Goal: Task Accomplishment & Management: Use online tool/utility

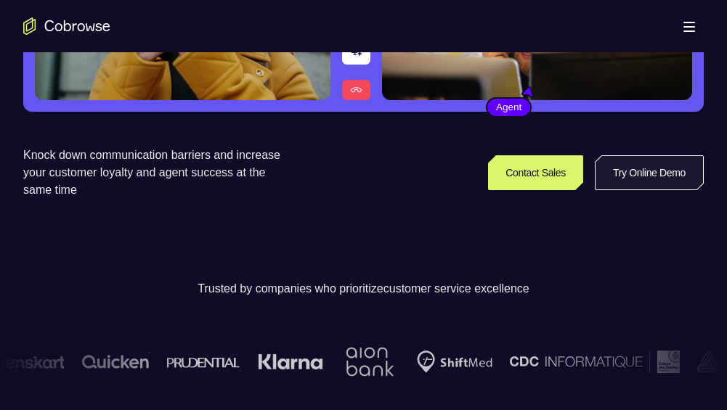
click at [640, 184] on link "Try Online Demo" at bounding box center [649, 172] width 109 height 35
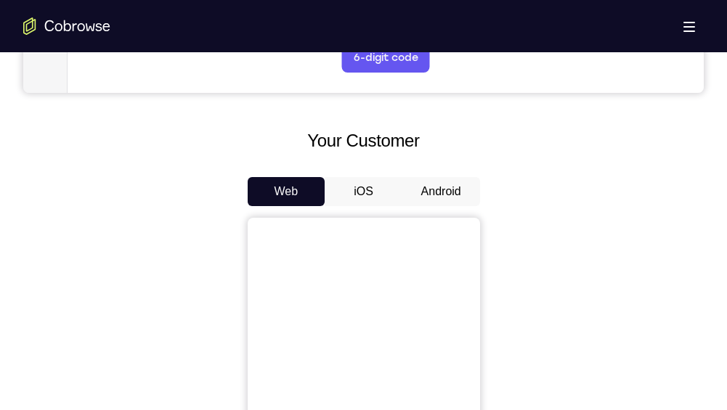
click at [444, 199] on button "Android" at bounding box center [441, 191] width 78 height 29
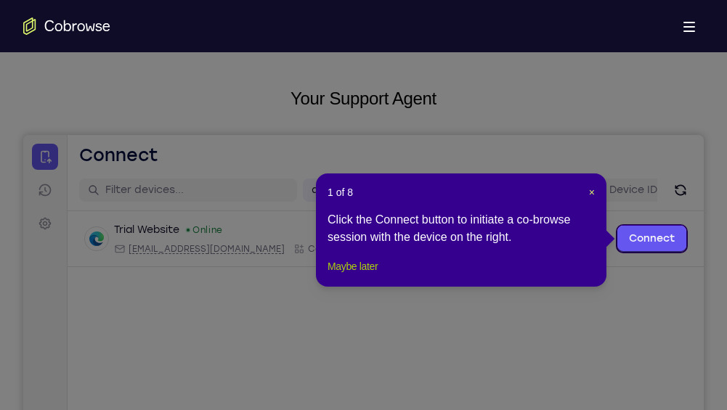
click at [364, 275] on button "Maybe later" at bounding box center [352, 266] width 50 height 17
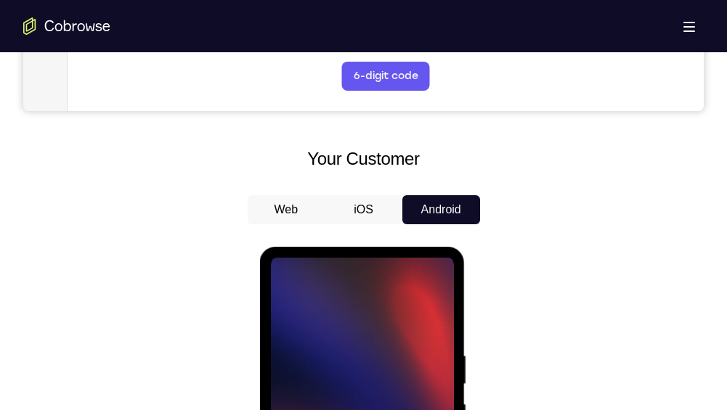
scroll to position [775, 0]
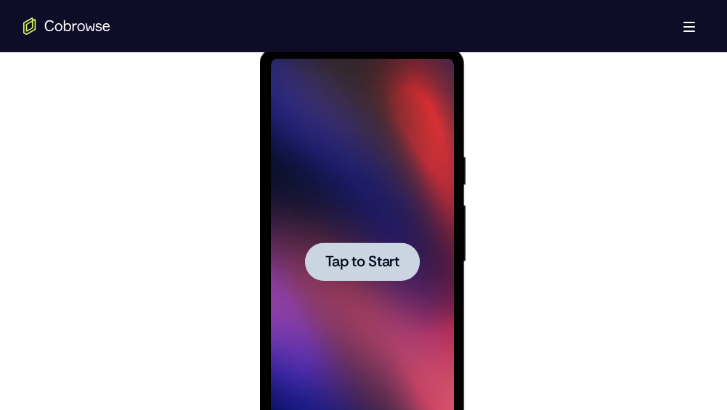
click at [370, 273] on div at bounding box center [362, 261] width 115 height 38
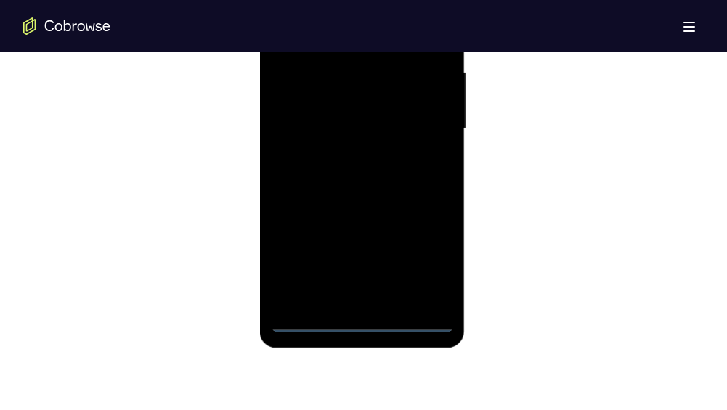
scroll to position [907, 0]
click at [366, 325] on div at bounding box center [362, 130] width 183 height 407
click at [427, 264] on div at bounding box center [362, 130] width 183 height 407
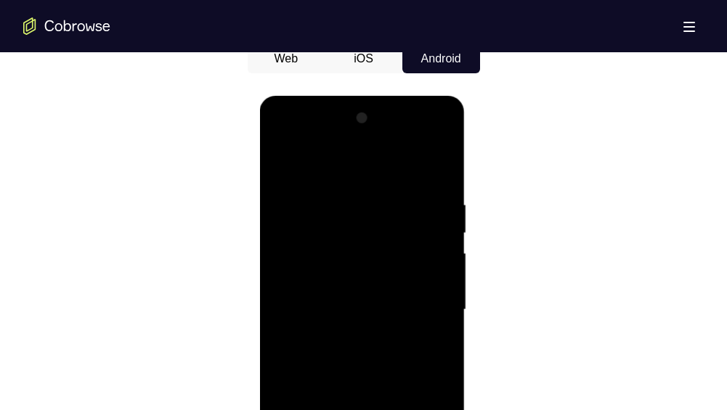
scroll to position [709, 0]
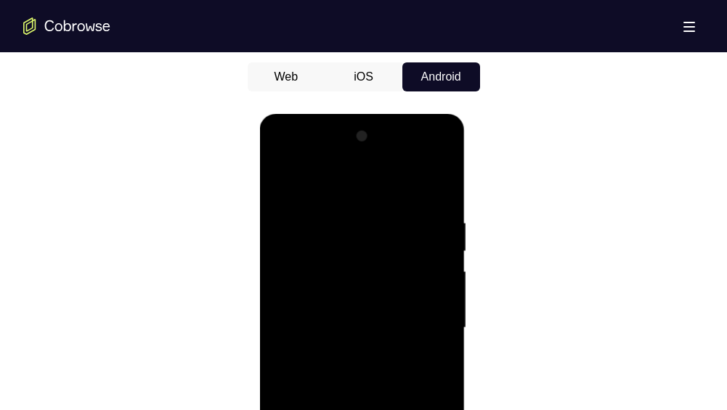
click at [336, 184] on div at bounding box center [362, 328] width 183 height 407
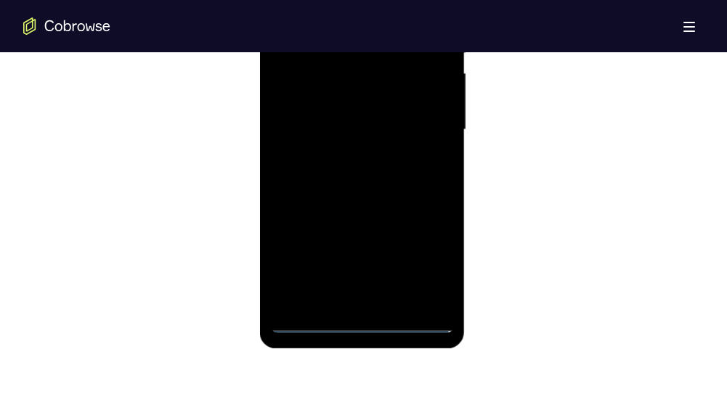
click at [422, 118] on div at bounding box center [362, 130] width 183 height 407
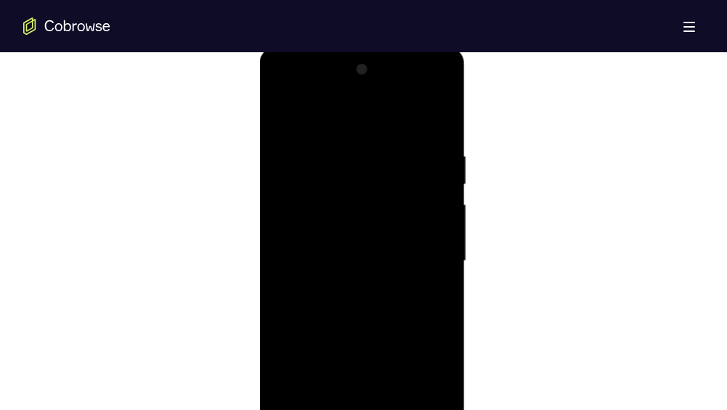
scroll to position [775, 0]
click at [348, 293] on div at bounding box center [362, 262] width 183 height 407
click at [375, 242] on div at bounding box center [362, 262] width 183 height 407
click at [431, 234] on div at bounding box center [362, 262] width 183 height 407
click at [431, 233] on div at bounding box center [362, 262] width 183 height 407
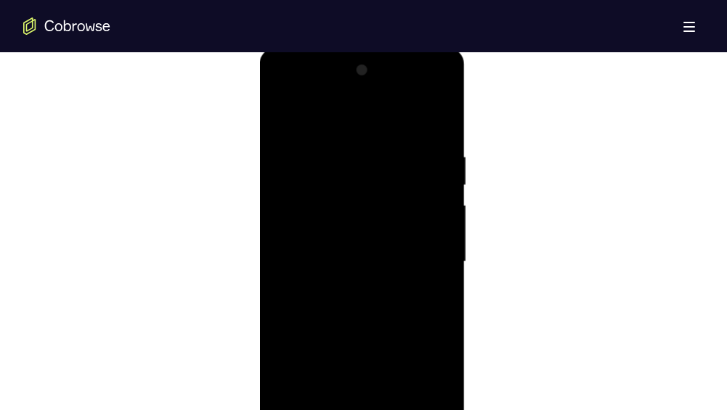
click at [361, 269] on div at bounding box center [362, 262] width 183 height 407
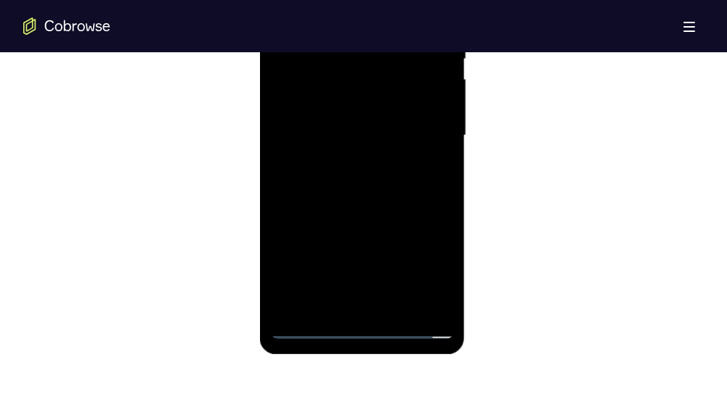
scroll to position [907, 0]
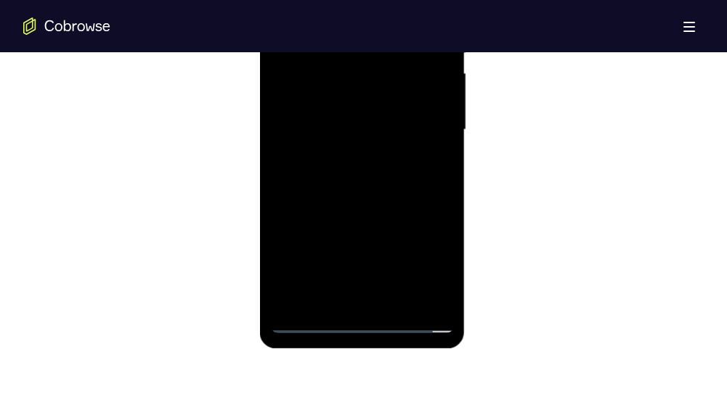
click at [354, 173] on div at bounding box center [362, 130] width 183 height 407
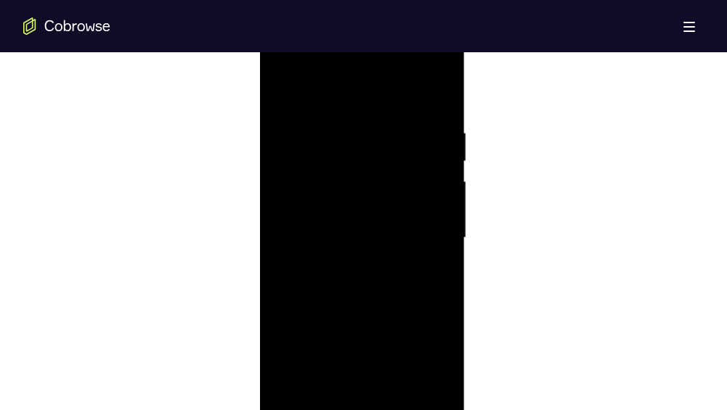
scroll to position [775, 0]
click at [440, 133] on div at bounding box center [362, 262] width 183 height 407
click at [441, 116] on div at bounding box center [362, 262] width 183 height 407
click at [281, 109] on div at bounding box center [362, 262] width 183 height 407
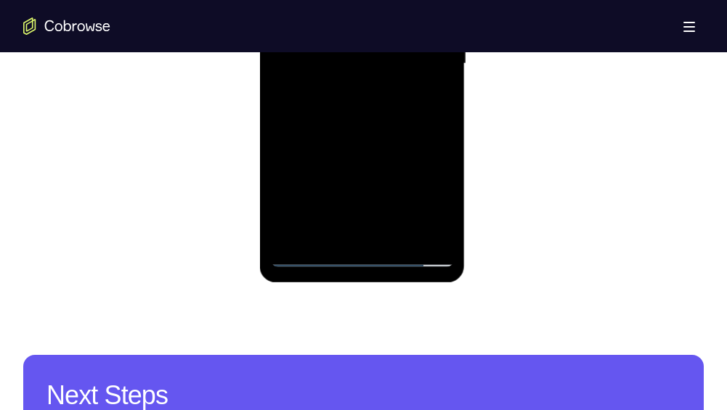
click at [396, 234] on div at bounding box center [362, 64] width 183 height 407
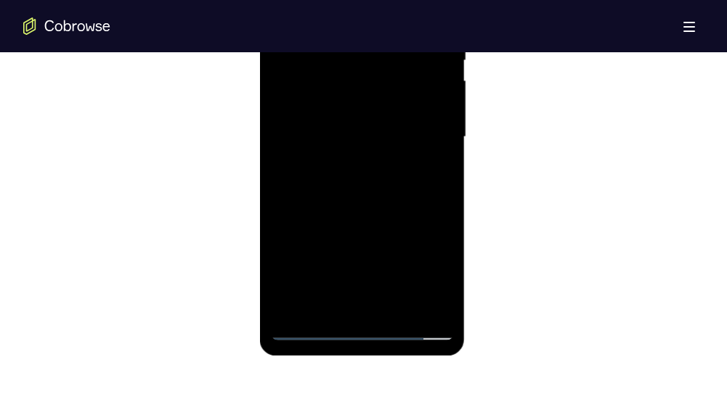
scroll to position [775, 0]
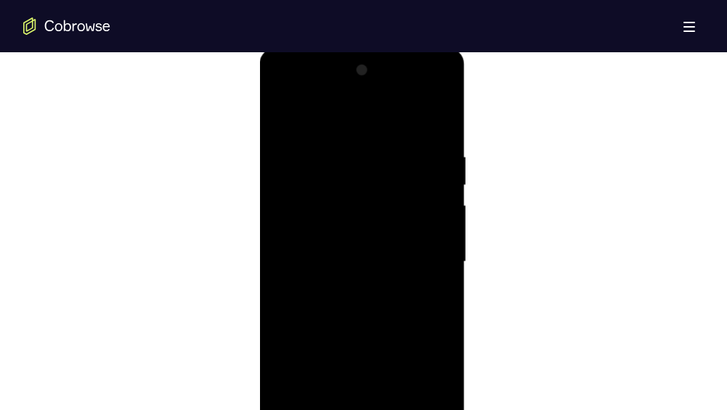
click at [366, 332] on div at bounding box center [362, 262] width 183 height 407
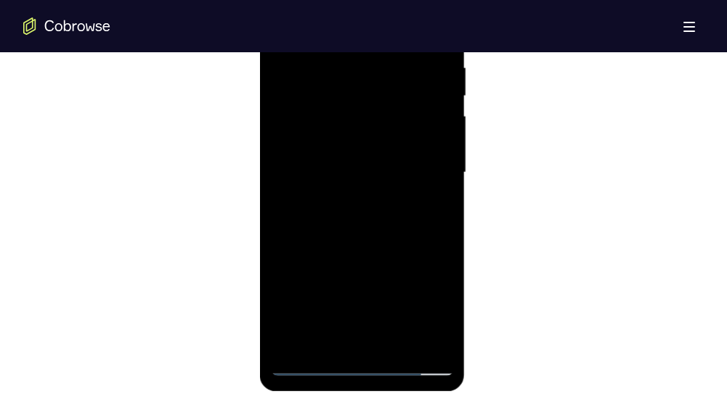
scroll to position [841, 0]
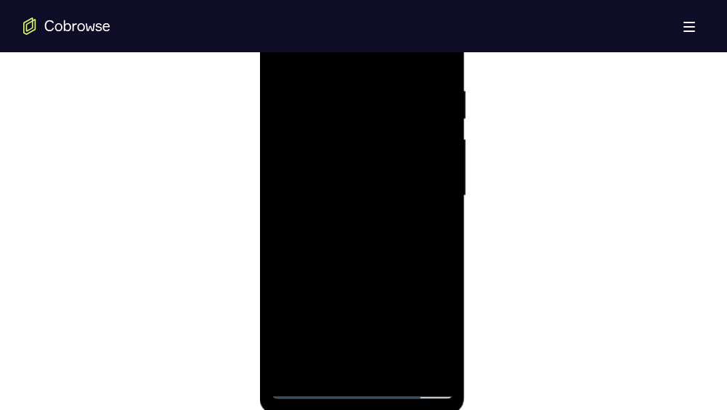
click at [376, 288] on div at bounding box center [362, 196] width 183 height 407
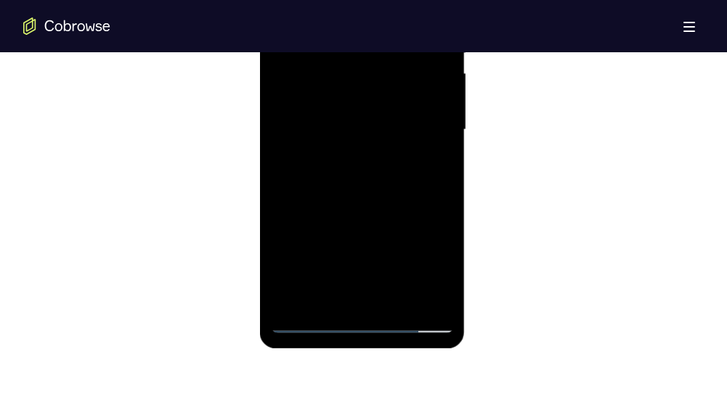
click at [343, 292] on div at bounding box center [362, 130] width 183 height 407
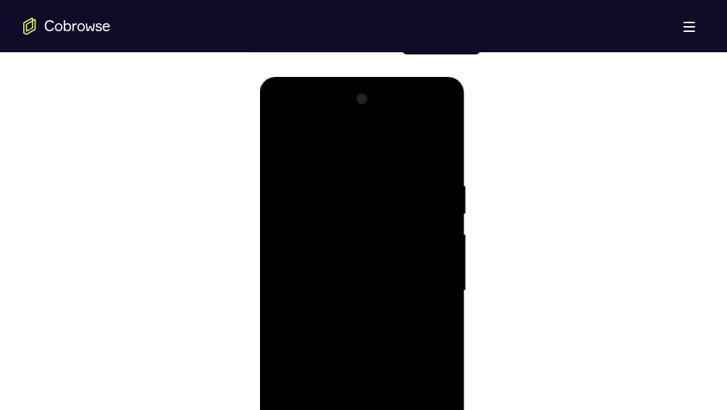
scroll to position [709, 0]
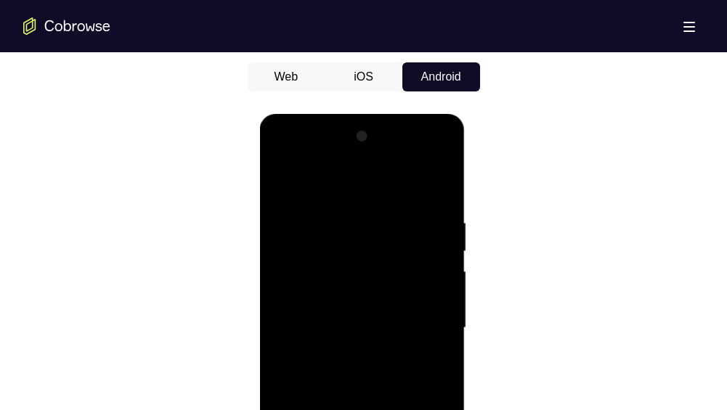
click at [279, 183] on div at bounding box center [362, 328] width 183 height 407
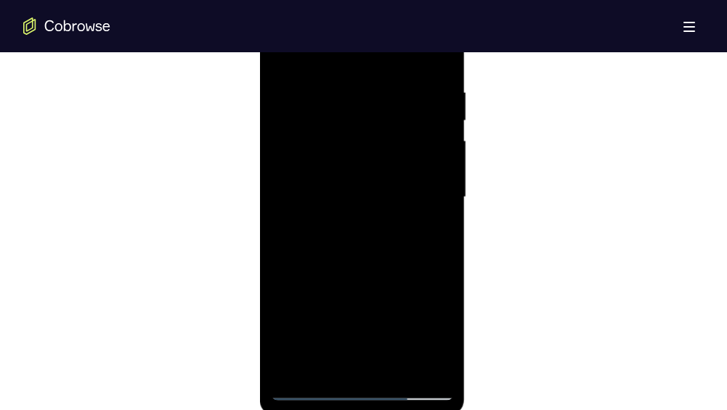
scroll to position [841, 0]
click at [358, 286] on div at bounding box center [362, 196] width 183 height 407
click at [344, 350] on div at bounding box center [362, 196] width 183 height 407
click at [336, 359] on div at bounding box center [362, 196] width 183 height 407
click at [320, 363] on div at bounding box center [362, 196] width 183 height 407
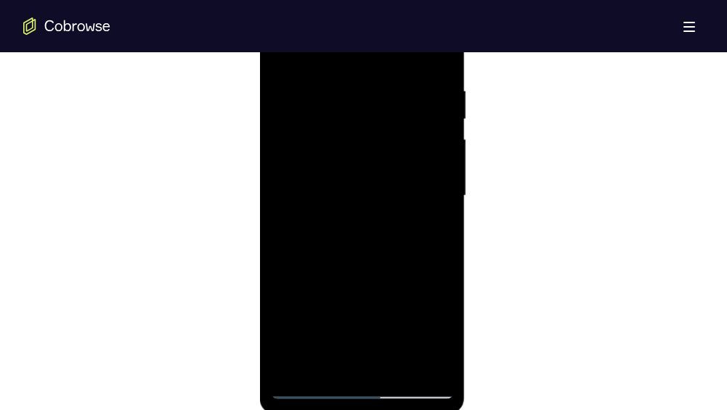
click at [402, 280] on div at bounding box center [362, 196] width 183 height 407
click at [431, 220] on div at bounding box center [362, 196] width 183 height 407
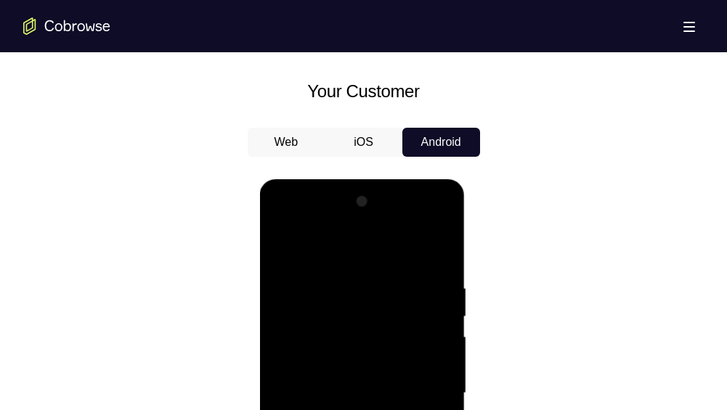
scroll to position [642, 0]
click at [279, 250] on div at bounding box center [362, 394] width 183 height 407
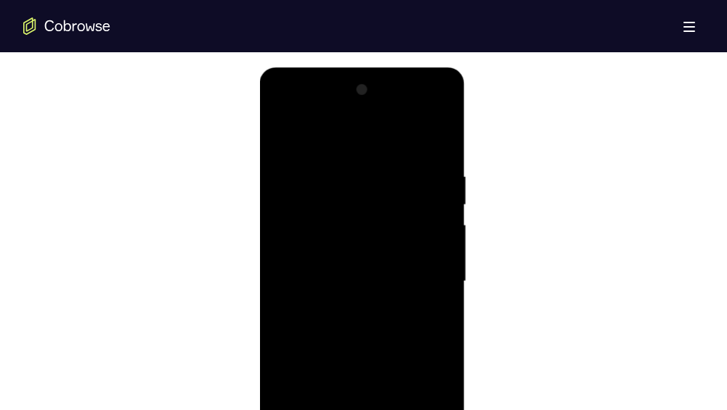
scroll to position [775, 0]
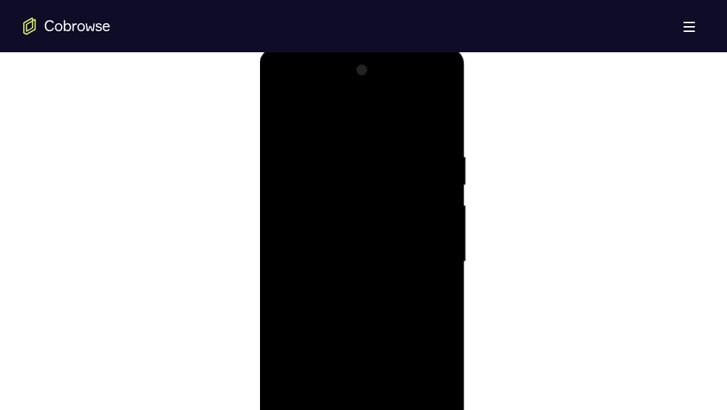
click at [359, 346] on div at bounding box center [362, 262] width 183 height 407
click at [285, 116] on div at bounding box center [362, 262] width 183 height 407
click at [348, 313] on div at bounding box center [362, 262] width 183 height 407
click at [283, 118] on div at bounding box center [362, 262] width 183 height 407
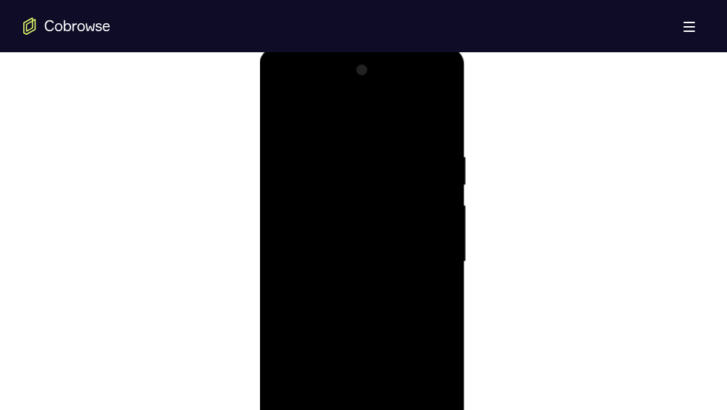
click at [346, 142] on div at bounding box center [362, 262] width 183 height 407
click at [421, 199] on div at bounding box center [362, 262] width 183 height 407
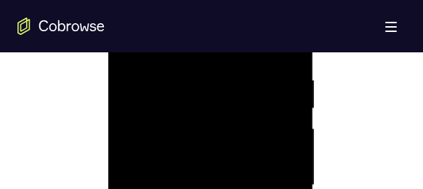
scroll to position [847, 0]
click at [139, 139] on div at bounding box center [209, 160] width 183 height 407
drag, startPoint x: 282, startPoint y: 121, endPoint x: 174, endPoint y: 115, distance: 109.1
click at [174, 115] on div at bounding box center [209, 160] width 183 height 407
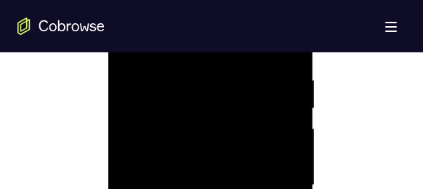
drag, startPoint x: 172, startPoint y: 130, endPoint x: 253, endPoint y: 127, distance: 81.4
click at [253, 127] on div at bounding box center [209, 185] width 183 height 407
click at [277, 110] on div at bounding box center [209, 136] width 183 height 407
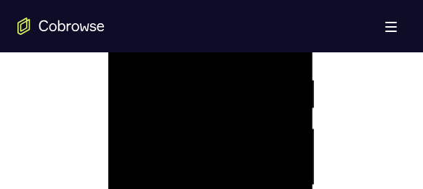
click at [278, 111] on div at bounding box center [209, 185] width 183 height 407
drag, startPoint x: 151, startPoint y: 113, endPoint x: 235, endPoint y: 113, distance: 84.2
click at [235, 113] on div at bounding box center [209, 112] width 183 height 407
drag, startPoint x: 200, startPoint y: 116, endPoint x: 264, endPoint y: 115, distance: 63.9
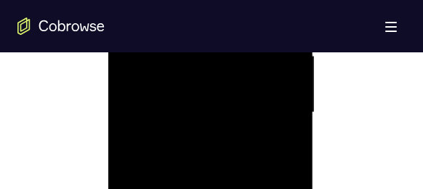
click at [262, 115] on div at bounding box center [209, 112] width 183 height 407
drag, startPoint x: 242, startPoint y: 117, endPoint x: 167, endPoint y: 124, distance: 75.8
click at [168, 124] on div at bounding box center [209, 160] width 183 height 407
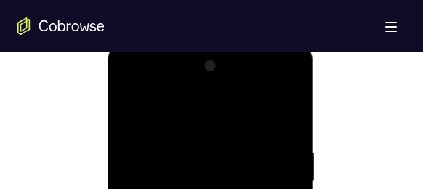
click at [266, 105] on div at bounding box center [209, 185] width 183 height 407
click at [124, 97] on div at bounding box center [209, 15] width 183 height 407
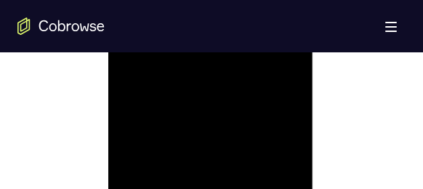
click at [136, 105] on div at bounding box center [209, 15] width 183 height 407
click at [135, 131] on div at bounding box center [209, 88] width 183 height 407
drag, startPoint x: 158, startPoint y: 107, endPoint x: 243, endPoint y: 110, distance: 85.0
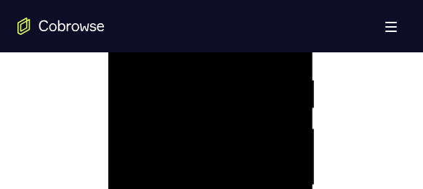
click at [246, 107] on div at bounding box center [209, 185] width 183 height 407
drag, startPoint x: 192, startPoint y: 145, endPoint x: 242, endPoint y: 145, distance: 50.1
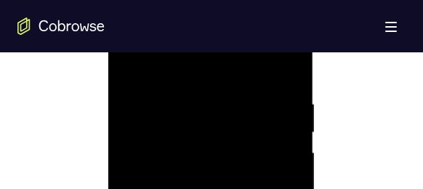
click at [189, 146] on div at bounding box center [209, 160] width 183 height 407
click at [201, 137] on div at bounding box center [209, 160] width 183 height 407
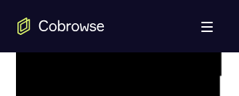
scroll to position [862, 0]
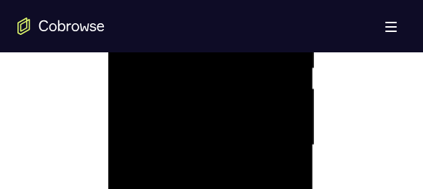
scroll to position [799, 0]
drag, startPoint x: 272, startPoint y: 94, endPoint x: 172, endPoint y: 94, distance: 100.2
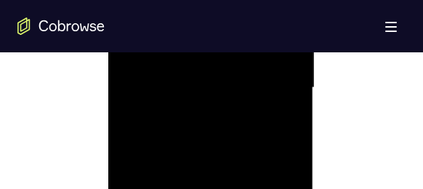
click at [180, 94] on div at bounding box center [209, 88] width 183 height 407
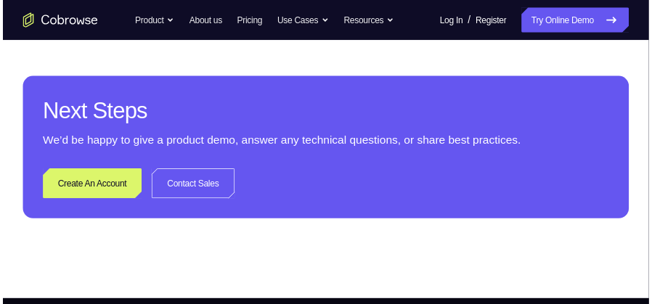
scroll to position [657, 0]
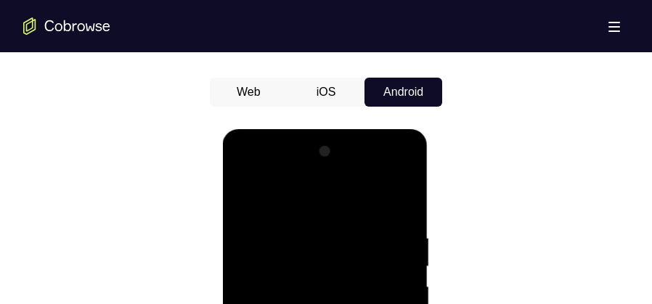
scroll to position [766, 0]
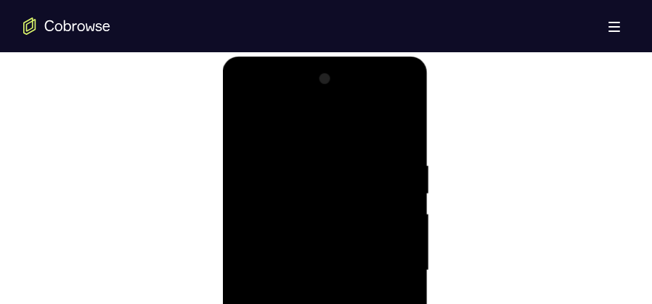
drag, startPoint x: 345, startPoint y: 199, endPoint x: 361, endPoint y: 300, distance: 102.2
click at [361, 300] on div at bounding box center [324, 271] width 183 height 407
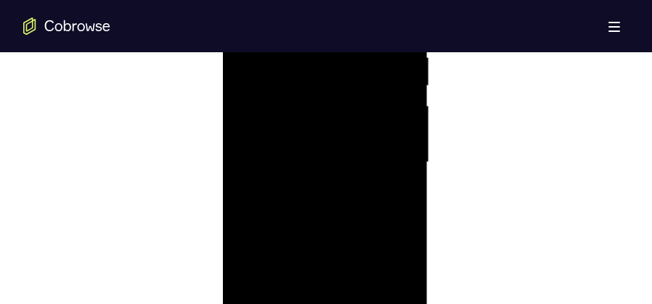
scroll to position [875, 0]
drag, startPoint x: 353, startPoint y: 114, endPoint x: 369, endPoint y: 270, distance: 156.9
click at [369, 270] on div at bounding box center [324, 162] width 183 height 407
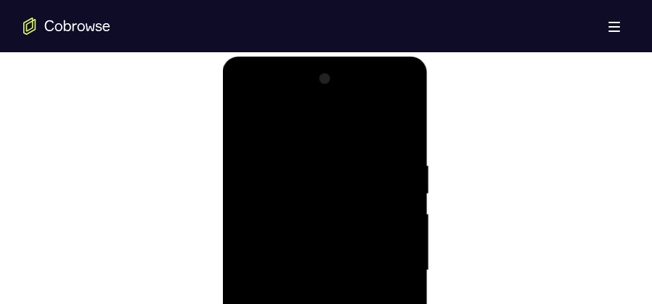
click at [293, 155] on div at bounding box center [324, 271] width 183 height 407
click at [404, 181] on div at bounding box center [324, 271] width 183 height 407
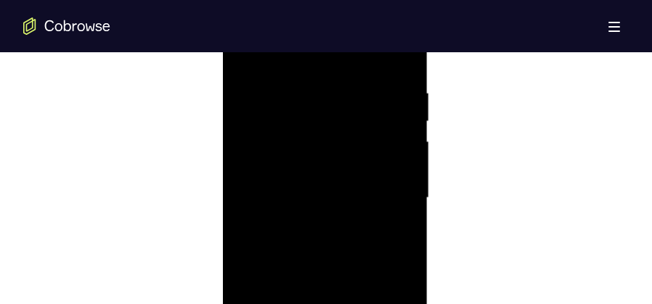
scroll to position [911, 0]
click at [402, 141] on div at bounding box center [324, 125] width 183 height 407
click at [402, 143] on div at bounding box center [324, 162] width 183 height 407
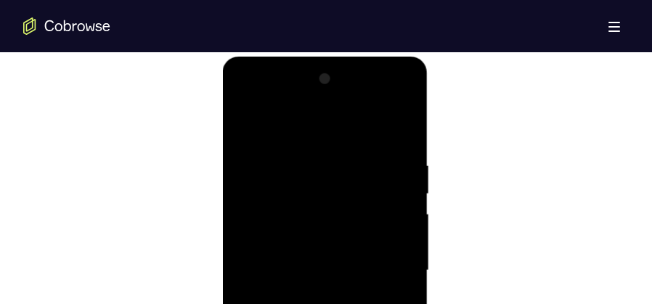
drag, startPoint x: 375, startPoint y: 172, endPoint x: 315, endPoint y: 176, distance: 59.7
click at [317, 176] on div at bounding box center [324, 271] width 183 height 407
click at [399, 176] on div at bounding box center [324, 271] width 183 height 407
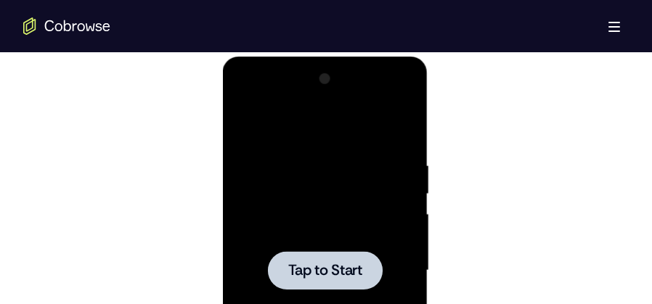
click at [315, 220] on div at bounding box center [324, 271] width 183 height 407
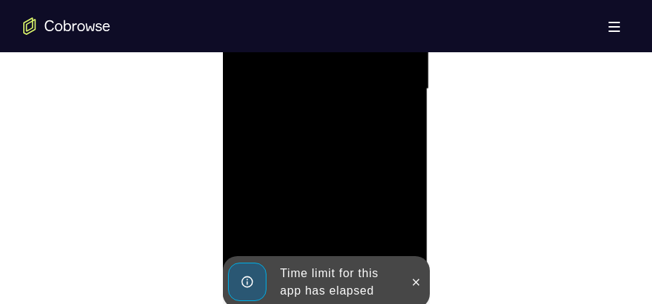
scroll to position [1056, 0]
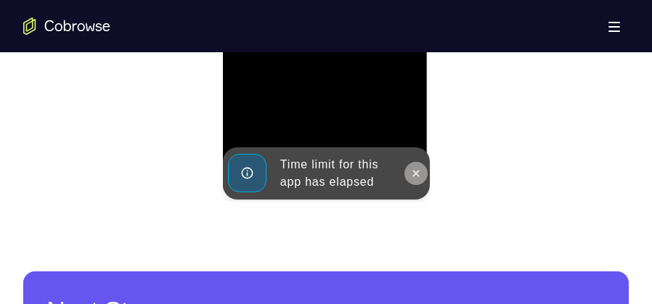
click at [418, 176] on icon at bounding box center [415, 173] width 7 height 7
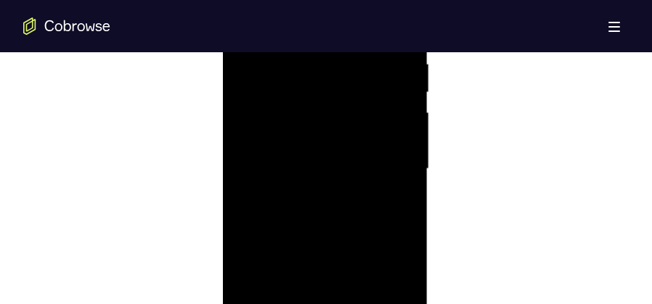
scroll to position [839, 0]
click at [294, 64] on div at bounding box center [324, 198] width 183 height 407
click at [383, 190] on div at bounding box center [324, 198] width 183 height 407
click at [311, 227] on div at bounding box center [324, 198] width 183 height 407
click at [311, 180] on div at bounding box center [324, 198] width 183 height 407
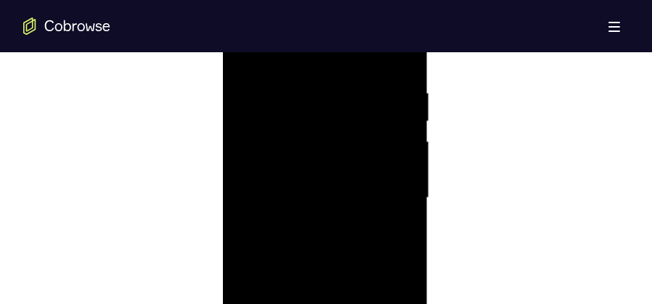
click at [340, 200] on div at bounding box center [324, 198] width 183 height 407
click at [405, 107] on div at bounding box center [324, 234] width 183 height 407
drag, startPoint x: 332, startPoint y: 99, endPoint x: 331, endPoint y: 66, distance: 33.4
click at [331, 66] on div at bounding box center [324, 234] width 183 height 407
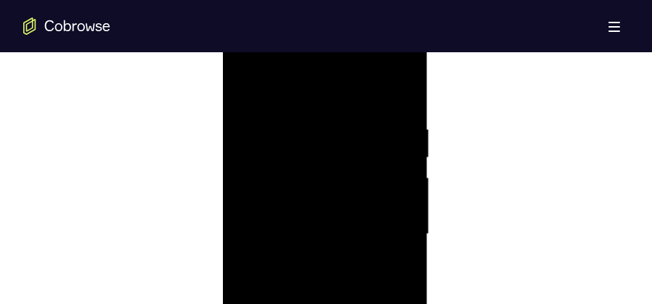
scroll to position [947, 0]
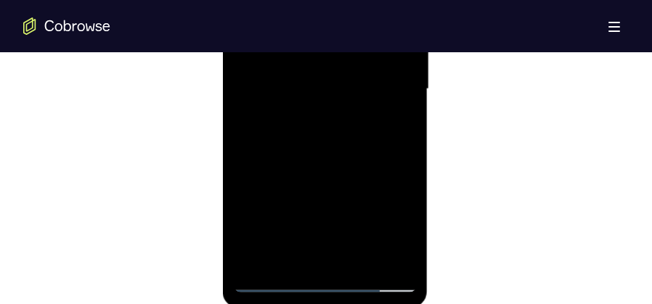
click at [358, 267] on div at bounding box center [324, 89] width 183 height 407
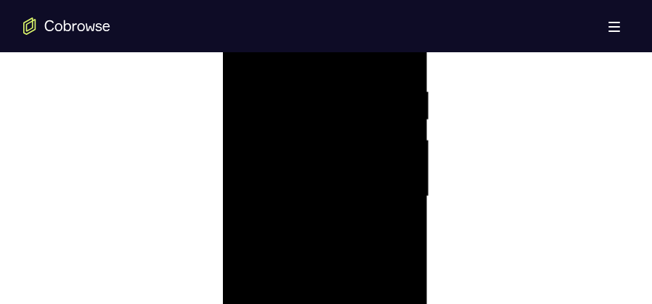
scroll to position [875, 0]
click at [335, 238] on div at bounding box center [324, 162] width 183 height 407
click at [257, 240] on div at bounding box center [324, 125] width 183 height 407
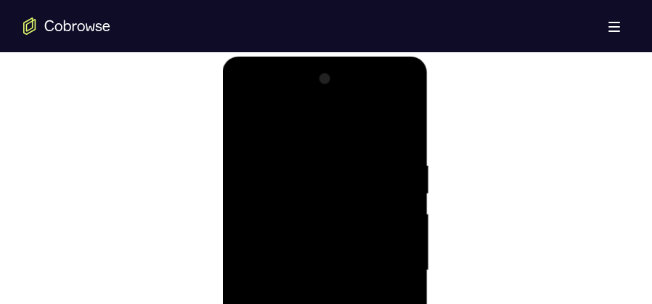
click at [264, 126] on div at bounding box center [324, 271] width 183 height 407
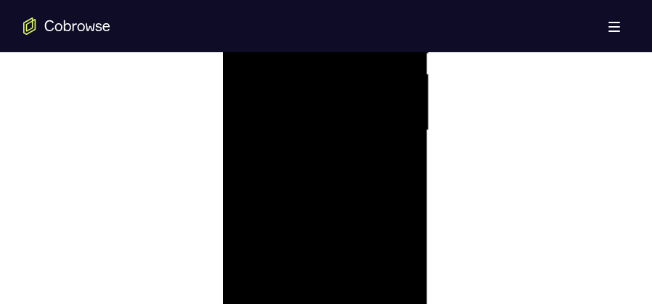
scroll to position [947, 0]
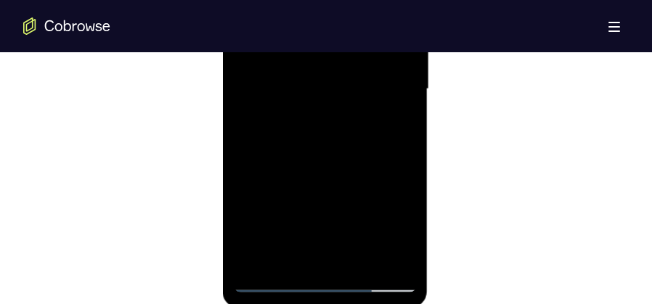
click at [262, 166] on div at bounding box center [324, 89] width 183 height 407
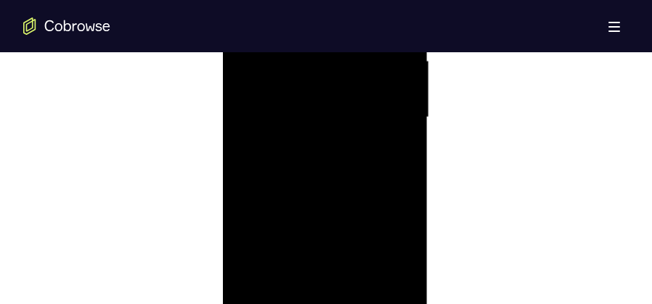
scroll to position [911, 0]
click at [408, 134] on div at bounding box center [324, 125] width 183 height 407
click at [406, 136] on div at bounding box center [324, 125] width 183 height 407
click at [406, 135] on div at bounding box center [324, 125] width 183 height 407
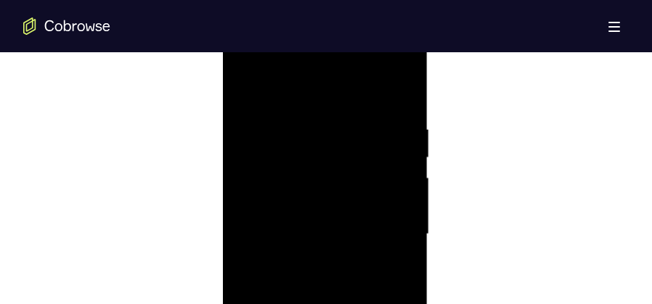
click at [251, 110] on div at bounding box center [324, 234] width 183 height 407
click at [400, 95] on div at bounding box center [324, 234] width 183 height 407
click at [244, 84] on div at bounding box center [324, 234] width 183 height 407
click at [245, 153] on div at bounding box center [324, 198] width 183 height 407
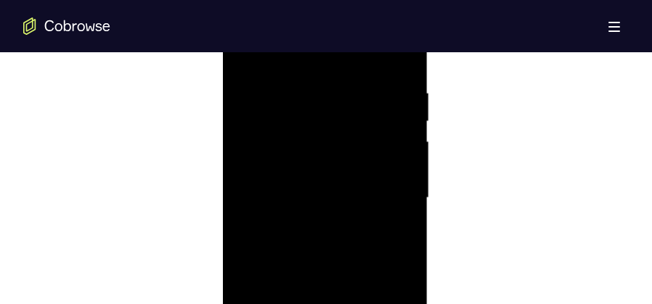
click at [403, 170] on div at bounding box center [324, 198] width 183 height 407
click at [393, 176] on div at bounding box center [324, 198] width 183 height 407
click at [398, 176] on div at bounding box center [324, 234] width 183 height 407
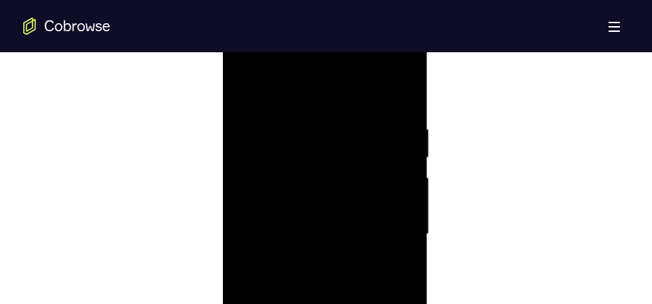
click at [398, 176] on div at bounding box center [324, 234] width 183 height 407
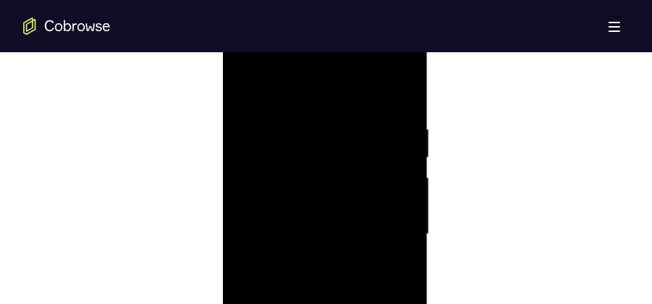
click at [398, 176] on div at bounding box center [324, 234] width 183 height 407
click at [398, 174] on div at bounding box center [324, 234] width 183 height 407
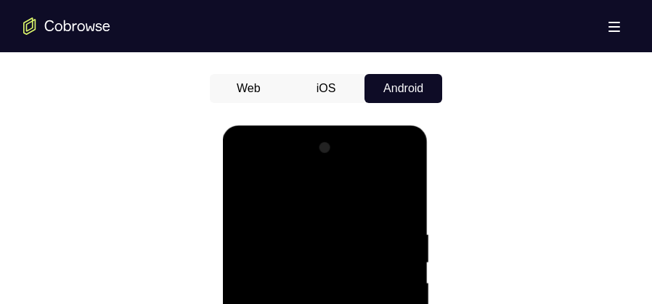
scroll to position [693, 0]
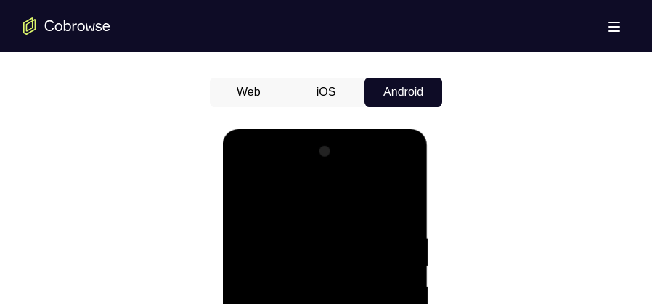
drag, startPoint x: 408, startPoint y: 149, endPoint x: 406, endPoint y: 156, distance: 7.6
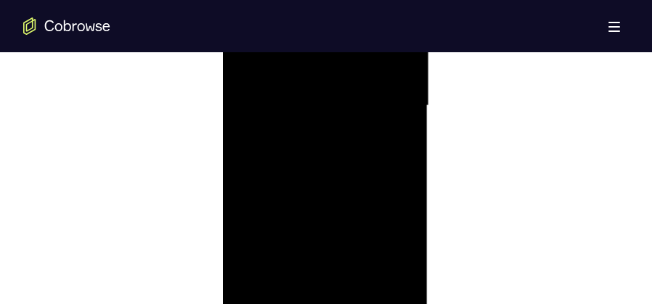
scroll to position [1020, 0]
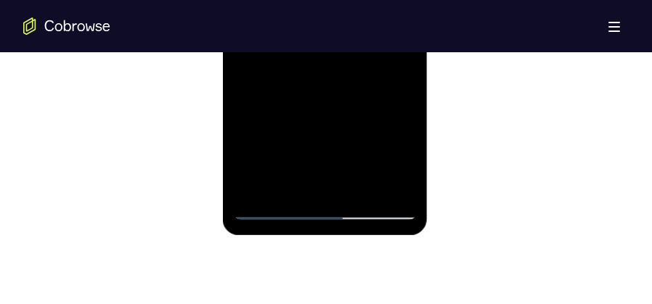
click at [258, 191] on div at bounding box center [324, 16] width 183 height 407
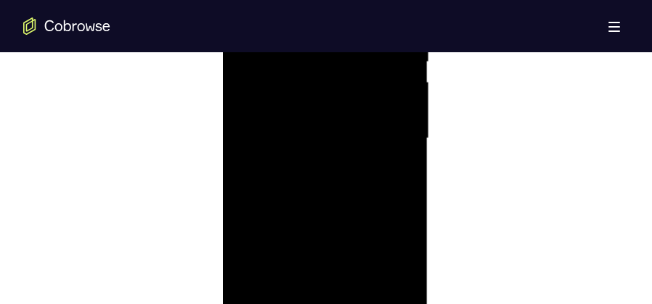
scroll to position [875, 0]
drag, startPoint x: 344, startPoint y: 207, endPoint x: 332, endPoint y: 110, distance: 98.0
click at [332, 110] on div at bounding box center [324, 162] width 183 height 407
drag, startPoint x: 332, startPoint y: 192, endPoint x: 322, endPoint y: 70, distance: 123.1
click at [322, 70] on div at bounding box center [324, 162] width 183 height 407
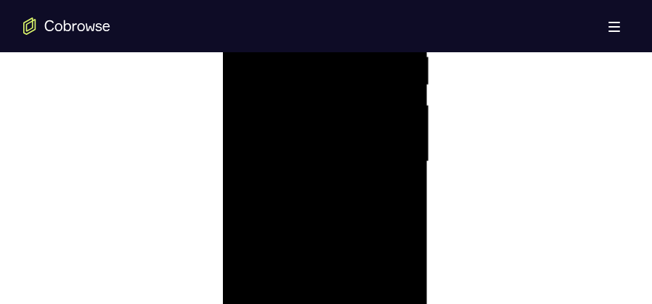
drag, startPoint x: 323, startPoint y: 124, endPoint x: 322, endPoint y: 68, distance: 56.6
click at [322, 68] on div at bounding box center [324, 162] width 183 height 407
drag, startPoint x: 324, startPoint y: 192, endPoint x: 325, endPoint y: 147, distance: 44.3
click at [325, 147] on div at bounding box center [324, 162] width 183 height 407
click at [407, 194] on div at bounding box center [324, 162] width 183 height 407
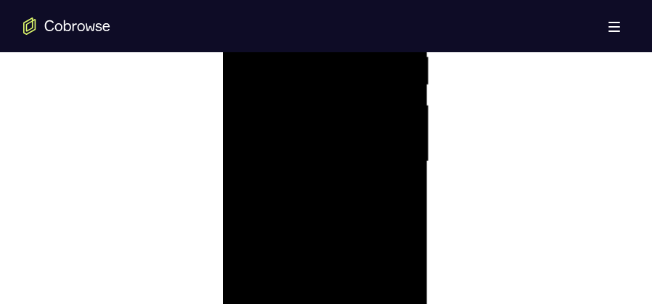
click at [407, 194] on div at bounding box center [324, 162] width 183 height 407
drag, startPoint x: 370, startPoint y: 208, endPoint x: 355, endPoint y: 52, distance: 156.0
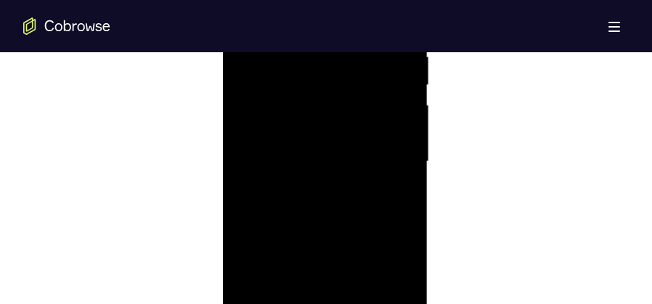
click at [355, 52] on div at bounding box center [324, 162] width 183 height 407
drag, startPoint x: 351, startPoint y: 147, endPoint x: 343, endPoint y: 63, distance: 83.8
click at [343, 63] on div at bounding box center [324, 162] width 183 height 407
drag, startPoint x: 362, startPoint y: 215, endPoint x: 348, endPoint y: 131, distance: 85.5
click at [348, 131] on div at bounding box center [324, 162] width 183 height 407
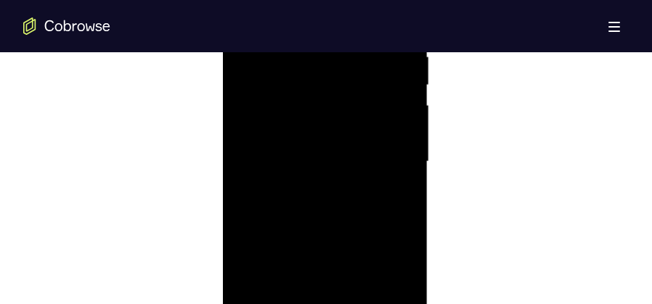
click at [400, 174] on div at bounding box center [324, 162] width 183 height 407
click at [401, 175] on div at bounding box center [324, 162] width 183 height 407
click at [402, 174] on div at bounding box center [324, 162] width 183 height 407
drag, startPoint x: 338, startPoint y: 237, endPoint x: 330, endPoint y: 105, distance: 132.4
click at [330, 105] on div at bounding box center [324, 162] width 183 height 407
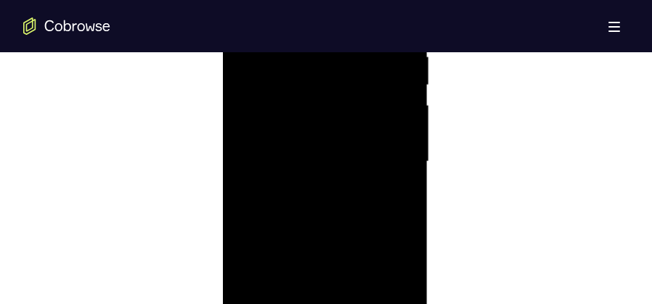
drag, startPoint x: 336, startPoint y: 179, endPoint x: 330, endPoint y: 110, distance: 69.2
click at [330, 110] on div at bounding box center [324, 162] width 183 height 407
drag, startPoint x: 341, startPoint y: 168, endPoint x: 351, endPoint y: 104, distance: 64.6
click at [351, 101] on div at bounding box center [324, 162] width 183 height 407
drag, startPoint x: 358, startPoint y: 234, endPoint x: 365, endPoint y: 112, distance: 122.2
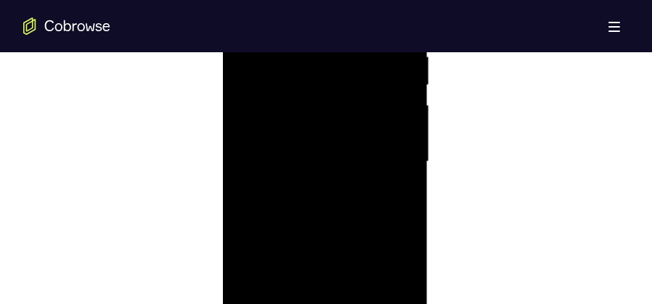
click at [366, 111] on div at bounding box center [324, 162] width 183 height 407
drag, startPoint x: 351, startPoint y: 225, endPoint x: 351, endPoint y: 113, distance: 112.5
click at [351, 113] on div at bounding box center [324, 162] width 183 height 407
drag, startPoint x: 362, startPoint y: 235, endPoint x: 345, endPoint y: 139, distance: 97.4
click at [345, 139] on div at bounding box center [324, 162] width 183 height 407
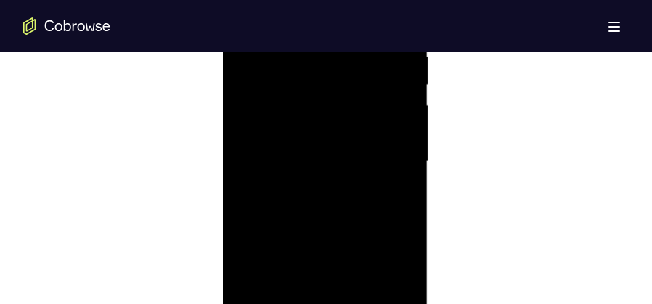
drag, startPoint x: 311, startPoint y: 135, endPoint x: 313, endPoint y: 88, distance: 47.2
click at [313, 88] on div at bounding box center [324, 162] width 183 height 407
drag, startPoint x: 317, startPoint y: 181, endPoint x: 326, endPoint y: 115, distance: 67.4
click at [326, 115] on div at bounding box center [324, 162] width 183 height 407
drag, startPoint x: 335, startPoint y: 222, endPoint x: 332, endPoint y: 170, distance: 52.4
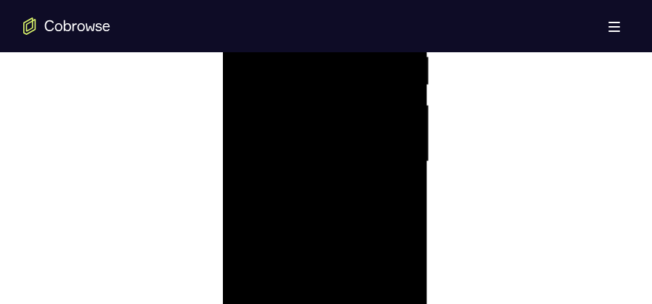
click at [332, 170] on div at bounding box center [324, 162] width 183 height 407
drag, startPoint x: 349, startPoint y: 236, endPoint x: 336, endPoint y: 136, distance: 101.0
click at [336, 136] on div at bounding box center [324, 162] width 183 height 407
drag, startPoint x: 348, startPoint y: 242, endPoint x: 332, endPoint y: 142, distance: 100.7
click at [332, 137] on div at bounding box center [324, 162] width 183 height 407
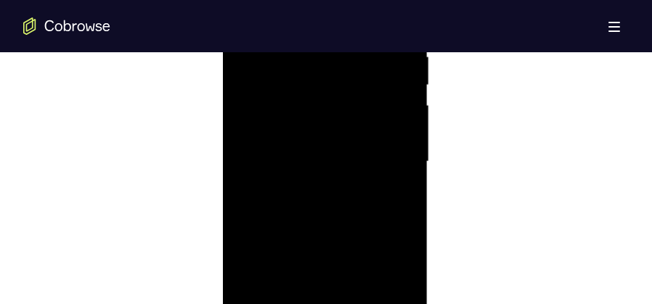
drag, startPoint x: 341, startPoint y: 226, endPoint x: 338, endPoint y: 134, distance: 91.5
click at [338, 134] on div at bounding box center [324, 162] width 183 height 407
drag, startPoint x: 346, startPoint y: 128, endPoint x: 346, endPoint y: 169, distance: 40.7
click at [346, 169] on div at bounding box center [324, 162] width 183 height 407
click at [409, 190] on div at bounding box center [324, 162] width 183 height 407
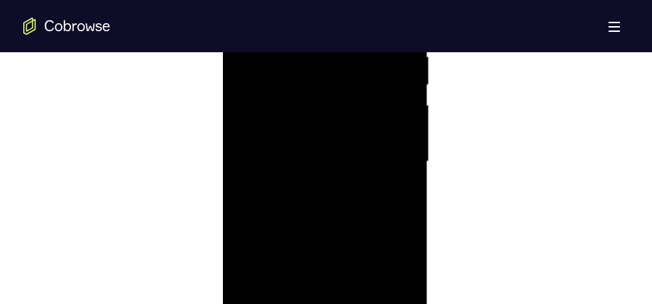
click at [414, 192] on div at bounding box center [324, 162] width 183 height 407
click at [414, 193] on div at bounding box center [324, 162] width 183 height 407
click at [407, 188] on div at bounding box center [324, 162] width 183 height 407
click at [406, 188] on div at bounding box center [324, 162] width 183 height 407
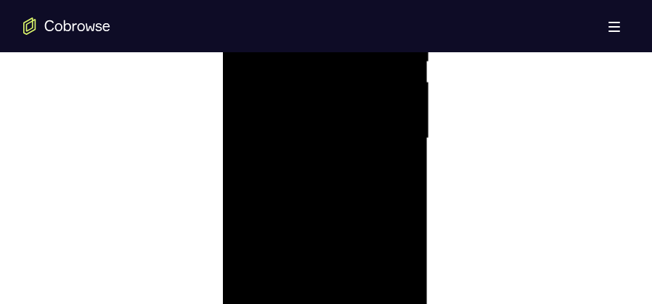
scroll to position [911, 0]
drag, startPoint x: 356, startPoint y: 211, endPoint x: 359, endPoint y: 121, distance: 90.1
click at [359, 120] on div at bounding box center [324, 125] width 183 height 407
drag, startPoint x: 355, startPoint y: 160, endPoint x: 365, endPoint y: 97, distance: 64.7
click at [365, 97] on div at bounding box center [324, 125] width 183 height 407
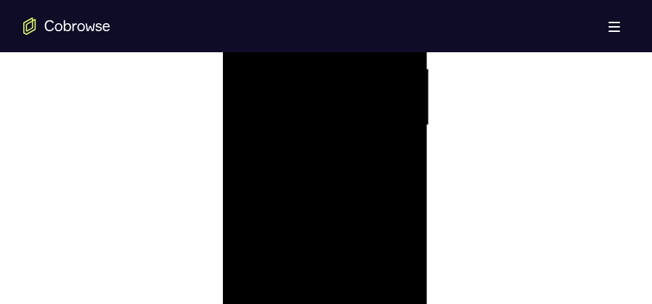
drag, startPoint x: 358, startPoint y: 184, endPoint x: 366, endPoint y: 75, distance: 109.2
click at [366, 75] on div at bounding box center [324, 125] width 183 height 407
drag, startPoint x: 356, startPoint y: 164, endPoint x: 355, endPoint y: 95, distance: 69.0
click at [355, 95] on div at bounding box center [324, 125] width 183 height 407
drag, startPoint x: 362, startPoint y: 183, endPoint x: 348, endPoint y: 95, distance: 88.9
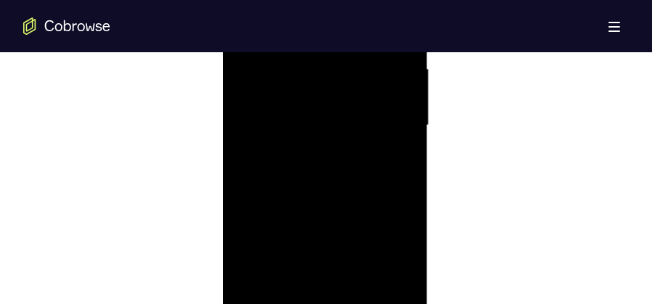
click at [348, 95] on div at bounding box center [324, 125] width 183 height 407
drag, startPoint x: 360, startPoint y: 184, endPoint x: 353, endPoint y: 86, distance: 98.3
click at [353, 86] on div at bounding box center [324, 125] width 183 height 407
drag, startPoint x: 356, startPoint y: 189, endPoint x: 353, endPoint y: 81, distance: 109.0
click at [353, 81] on div at bounding box center [324, 125] width 183 height 407
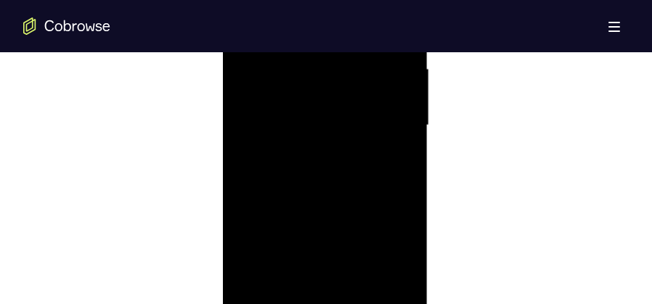
drag, startPoint x: 338, startPoint y: 168, endPoint x: 333, endPoint y: 83, distance: 85.1
click at [333, 83] on div at bounding box center [324, 125] width 183 height 407
drag, startPoint x: 323, startPoint y: 213, endPoint x: 327, endPoint y: 121, distance: 92.3
click at [327, 121] on div at bounding box center [324, 125] width 183 height 407
drag
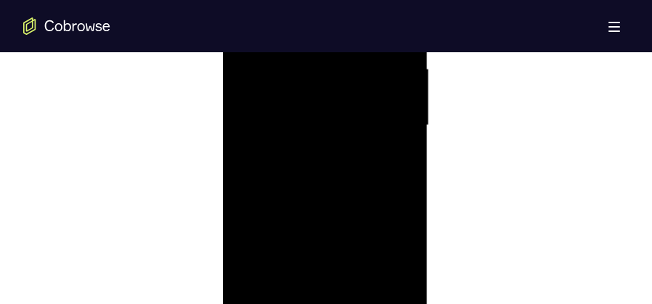
click at [323, 109] on div at bounding box center [324, 125] width 183 height 407
click at [328, 90] on div at bounding box center [324, 125] width 183 height 407
click at [342, 88] on div at bounding box center [324, 125] width 183 height 407
click at [328, 119] on div at bounding box center [324, 125] width 183 height 407
click at [300, 129] on div at bounding box center [324, 125] width 183 height 407
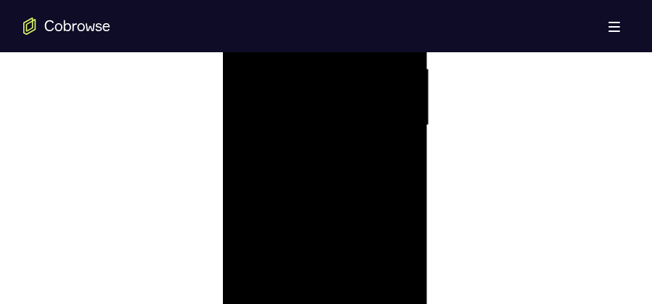
click at [285, 131] on div at bounding box center [324, 125] width 183 height 407
click at [280, 113] on div at bounding box center [324, 125] width 183 height 407
click at [294, 123] on div at bounding box center [324, 125] width 183 height 407
click at [309, 106] on div at bounding box center [324, 125] width 183 height 407
click at [345, 69] on div at bounding box center [324, 125] width 183 height 407
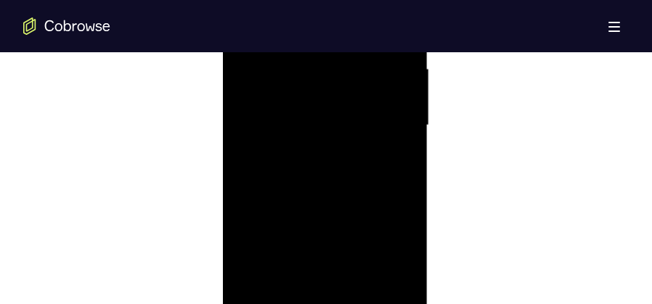
click at [339, 100] on div at bounding box center [324, 125] width 183 height 407
click at [257, 295] on div at bounding box center [324, 125] width 183 height 407
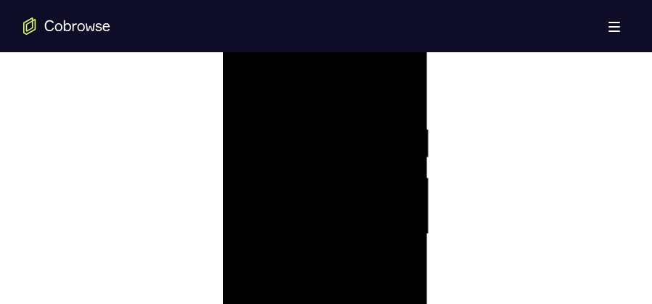
click at [270, 144] on div at bounding box center [324, 234] width 183 height 407
click at [296, 128] on div at bounding box center [324, 234] width 183 height 407
click at [405, 131] on div at bounding box center [324, 234] width 183 height 407
click at [295, 136] on div at bounding box center [324, 234] width 183 height 407
click at [290, 134] on div at bounding box center [324, 234] width 183 height 407
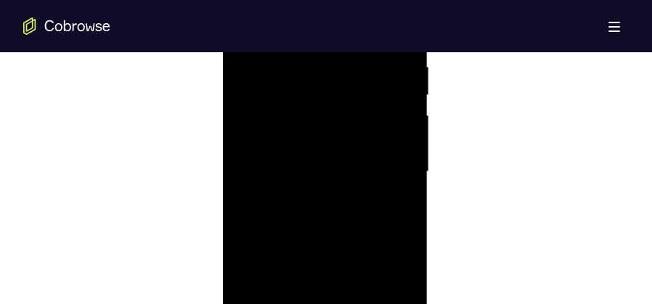
scroll to position [947, 0]
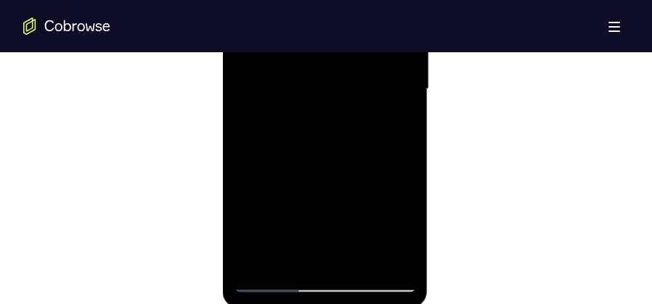
click at [408, 242] on div at bounding box center [324, 89] width 183 height 407
click at [379, 76] on div at bounding box center [324, 89] width 183 height 407
click at [367, 83] on div at bounding box center [324, 89] width 183 height 407
click at [353, 85] on div at bounding box center [324, 89] width 183 height 407
click at [362, 240] on div at bounding box center [324, 89] width 183 height 407
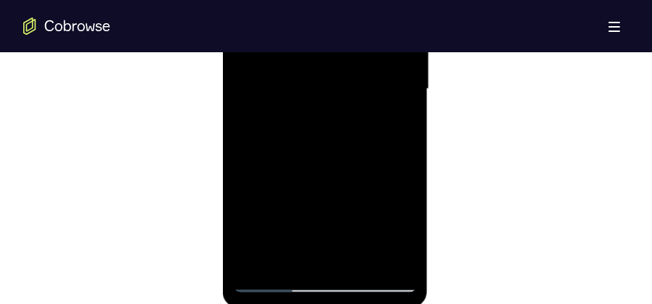
click at [328, 242] on div at bounding box center [324, 89] width 183 height 407
click at [380, 152] on div at bounding box center [324, 89] width 183 height 407
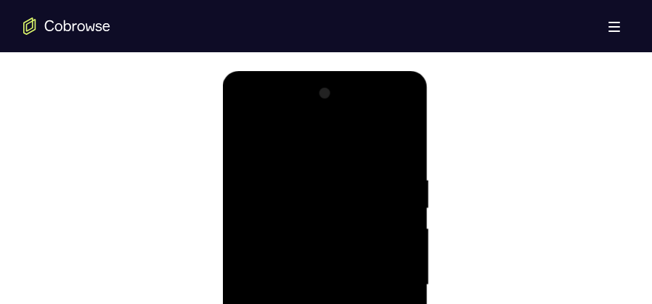
scroll to position [730, 0]
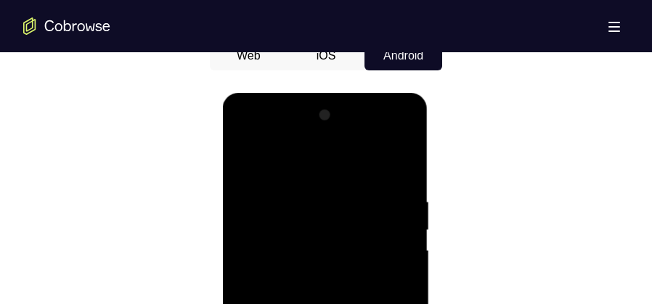
click at [359, 269] on div at bounding box center [324, 307] width 183 height 407
click at [348, 287] on div at bounding box center [324, 307] width 183 height 407
click at [344, 240] on div at bounding box center [324, 307] width 183 height 407
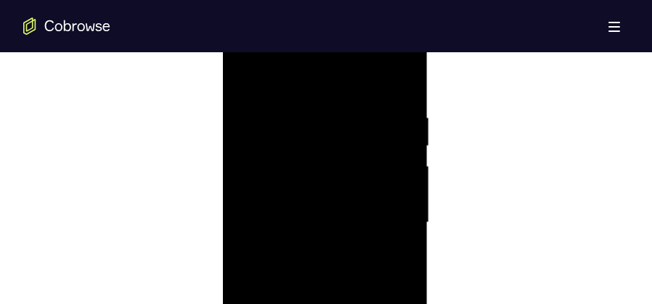
scroll to position [839, 0]
drag, startPoint x: 360, startPoint y: 159, endPoint x: 360, endPoint y: 186, distance: 26.9
click at [360, 186] on div at bounding box center [324, 198] width 183 height 407
